Goal: Task Accomplishment & Management: Use online tool/utility

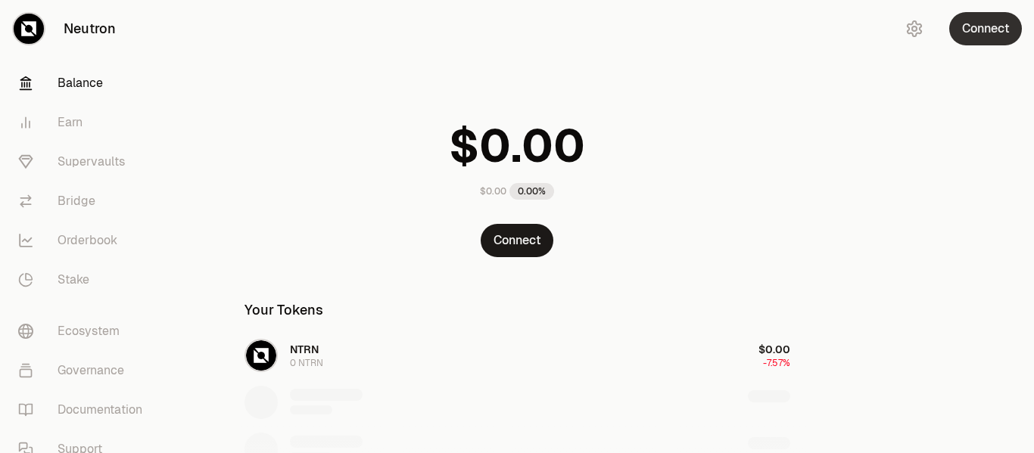
click at [985, 36] on button "Connect" at bounding box center [985, 28] width 73 height 33
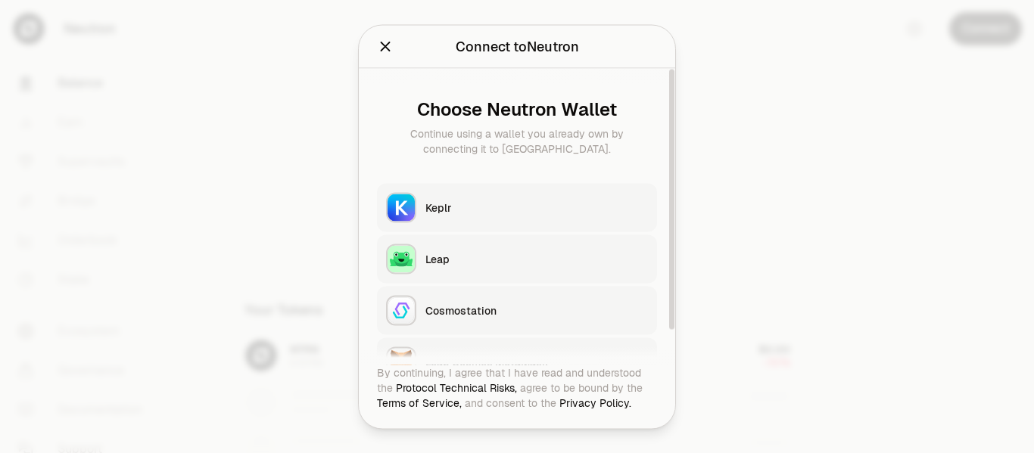
click at [482, 217] on button "Keplr" at bounding box center [517, 207] width 280 height 48
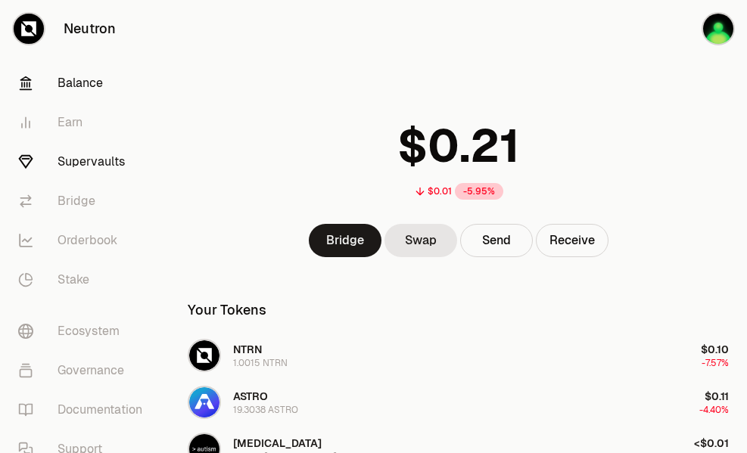
click at [101, 164] on link "Supervaults" at bounding box center [84, 161] width 157 height 39
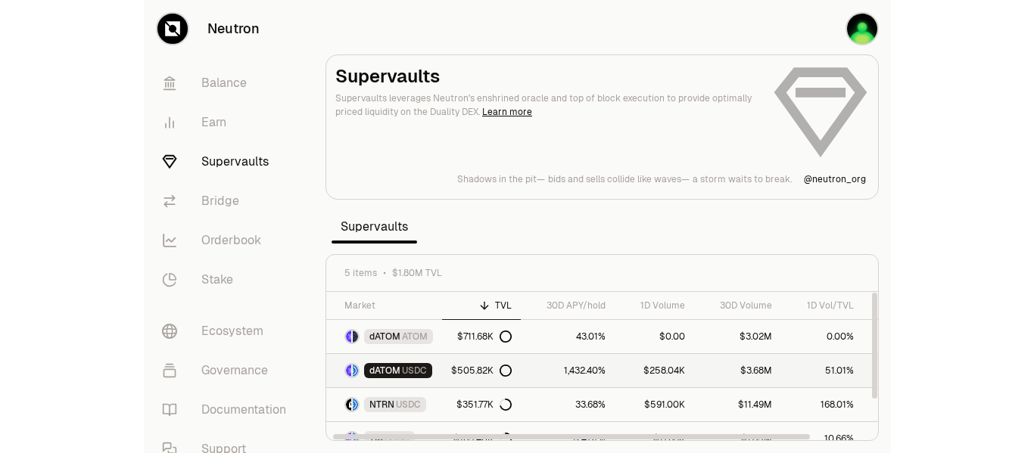
scroll to position [49, 0]
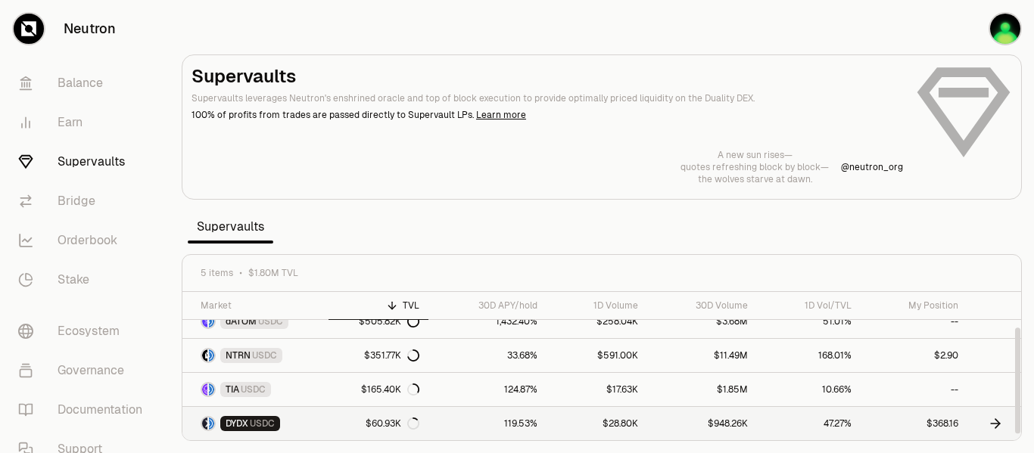
click at [843, 429] on link "47.27%" at bounding box center [808, 423] width 103 height 33
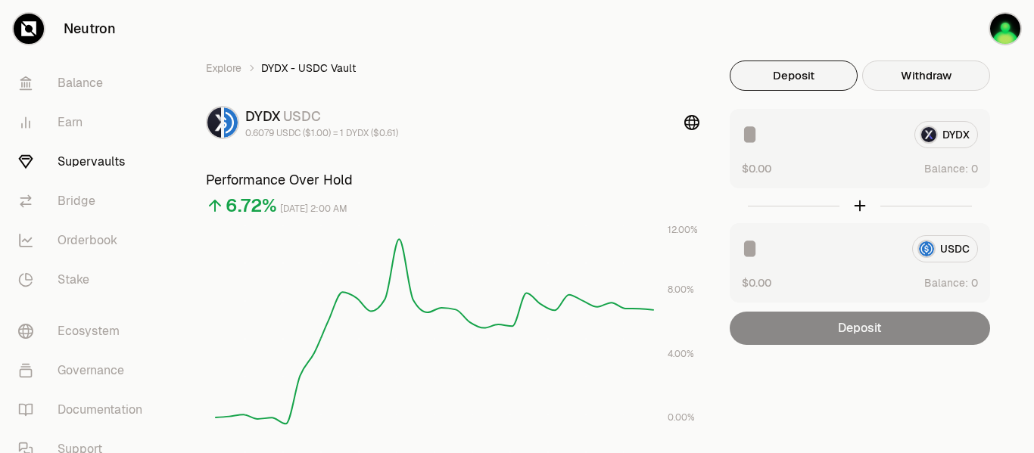
click at [943, 89] on button "Withdraw" at bounding box center [926, 76] width 128 height 30
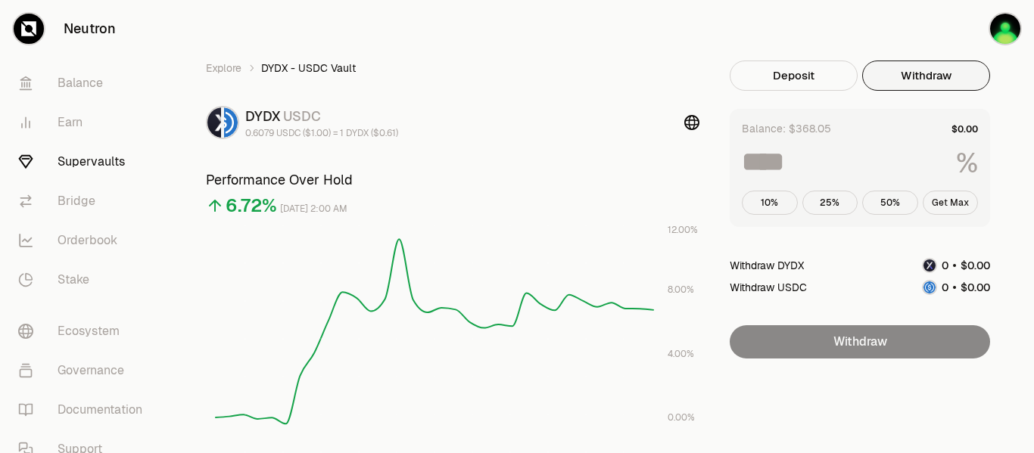
click at [957, 198] on button "Get Max" at bounding box center [951, 203] width 56 height 24
type input "***"
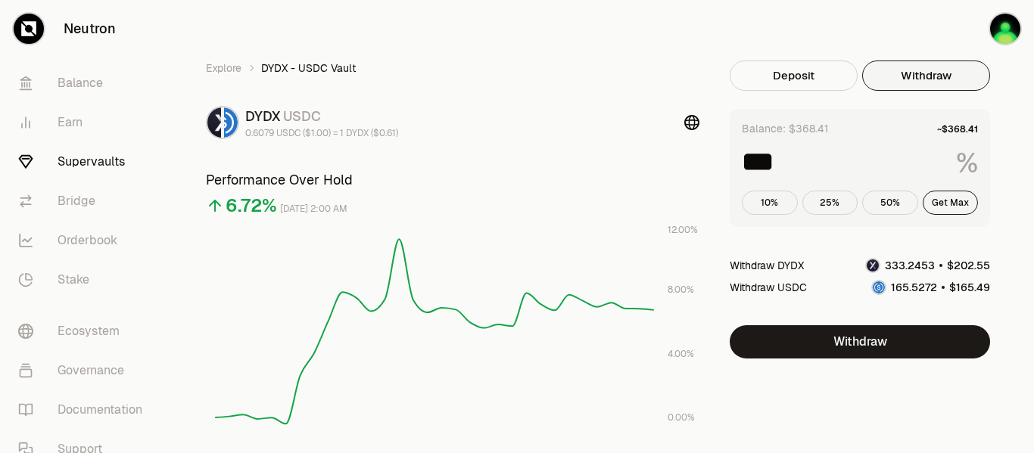
click at [106, 163] on link "Supervaults" at bounding box center [84, 161] width 157 height 39
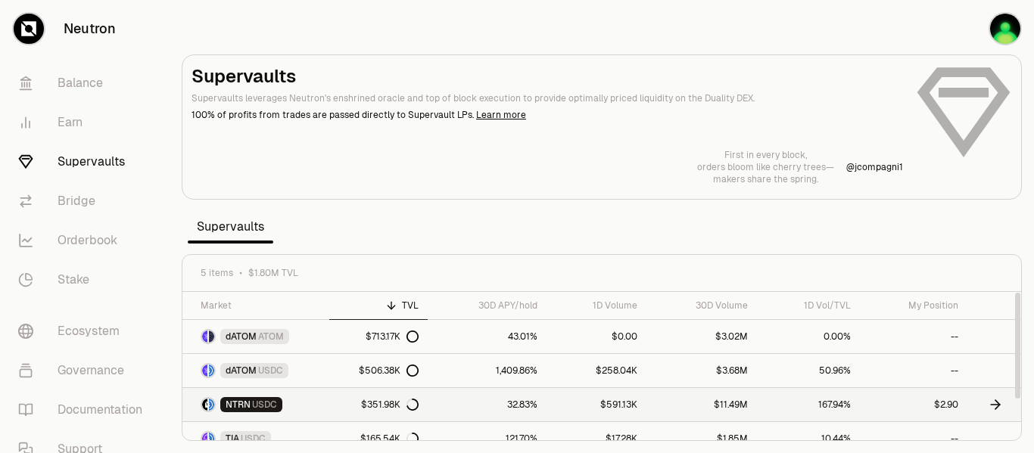
scroll to position [49, 0]
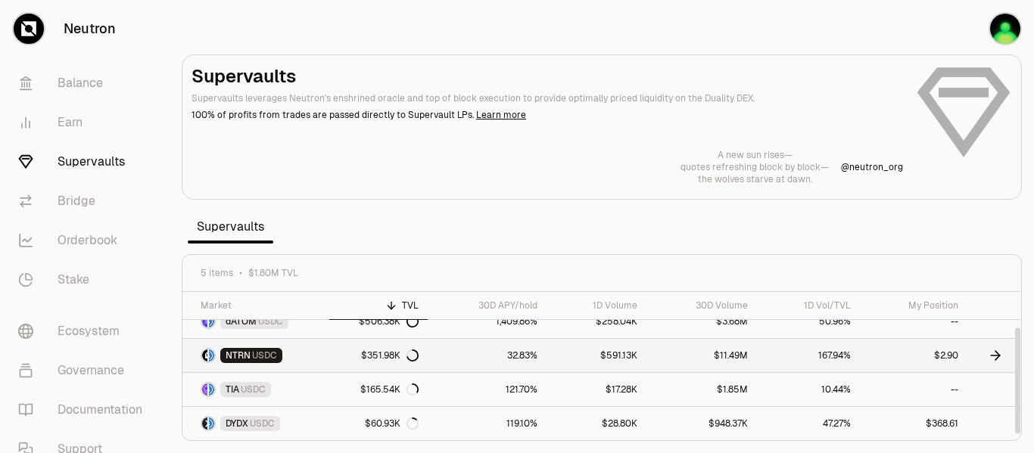
click at [994, 355] on icon at bounding box center [995, 355] width 15 height 15
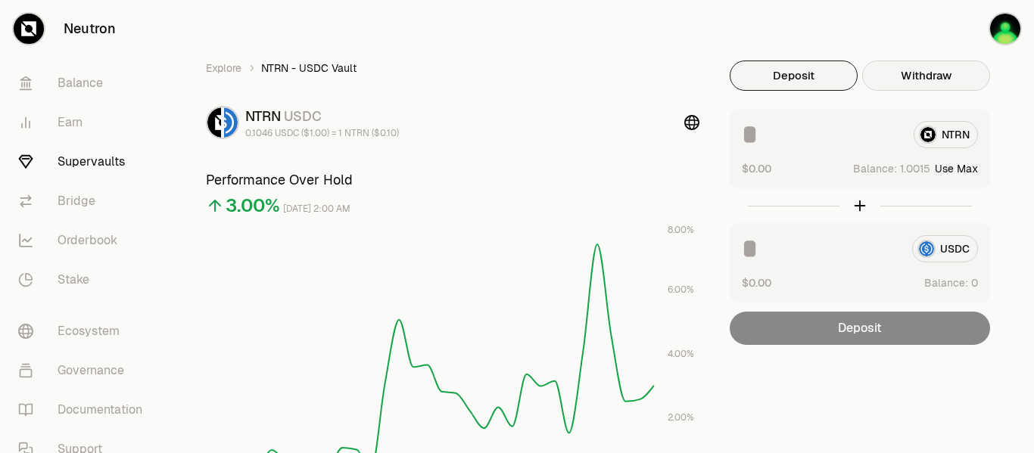
click at [914, 85] on button "Withdraw" at bounding box center [926, 76] width 128 height 30
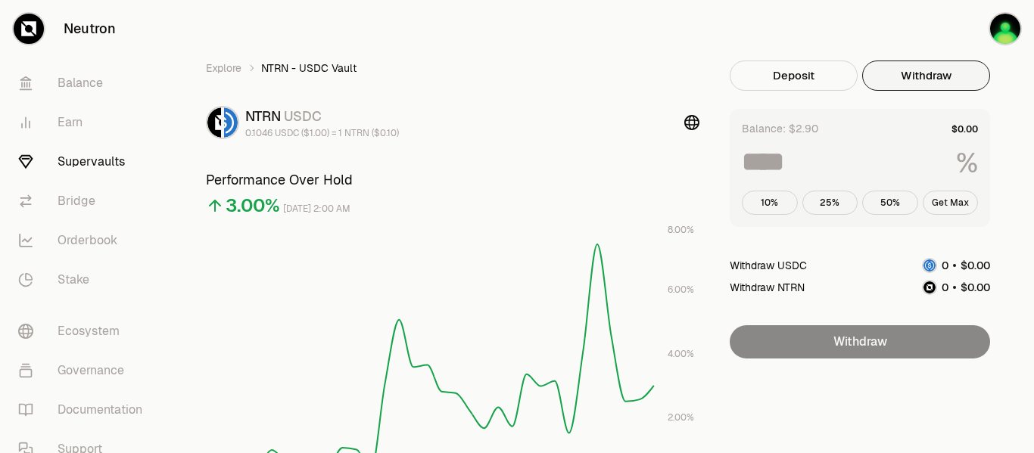
click at [965, 204] on button "Get Max" at bounding box center [951, 203] width 56 height 24
type input "***"
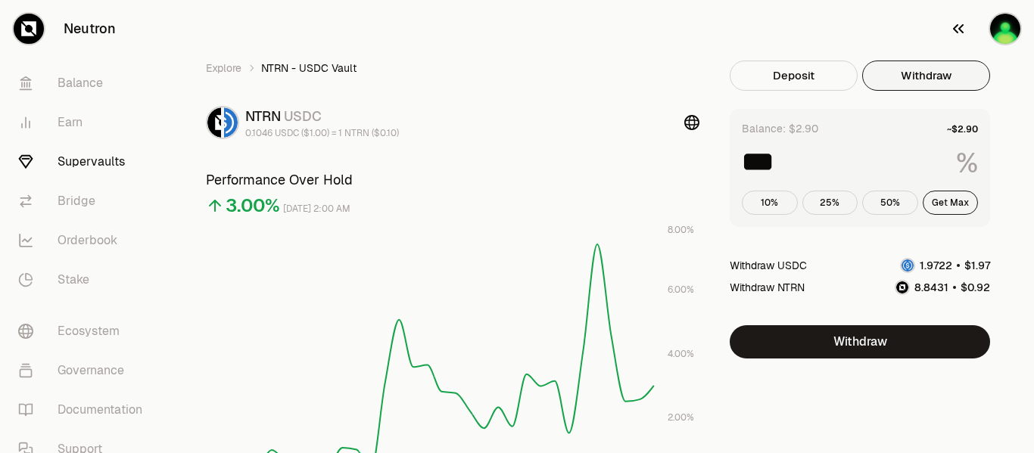
click at [1003, 33] on img "button" at bounding box center [1005, 29] width 30 height 30
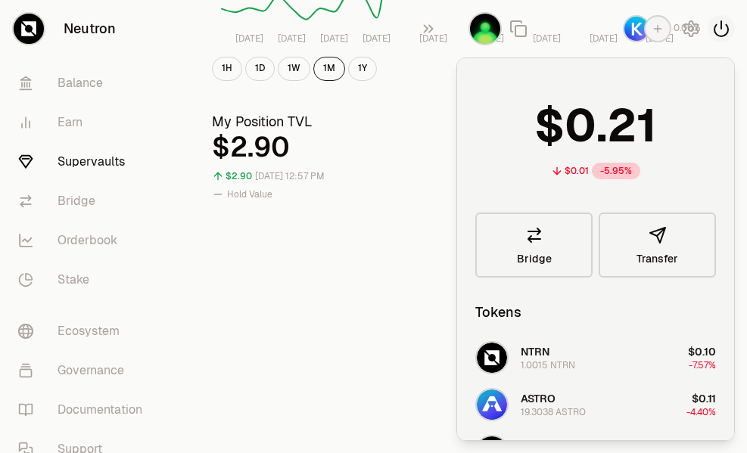
click at [727, 31] on icon "button" at bounding box center [721, 29] width 18 height 18
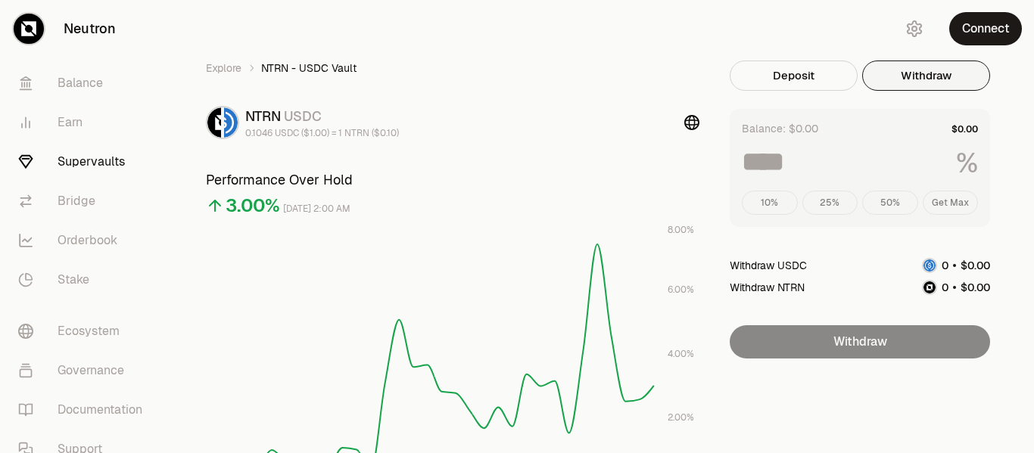
click at [74, 27] on link "Neutron" at bounding box center [85, 29] width 170 height 58
